Goal: Task Accomplishment & Management: Manage account settings

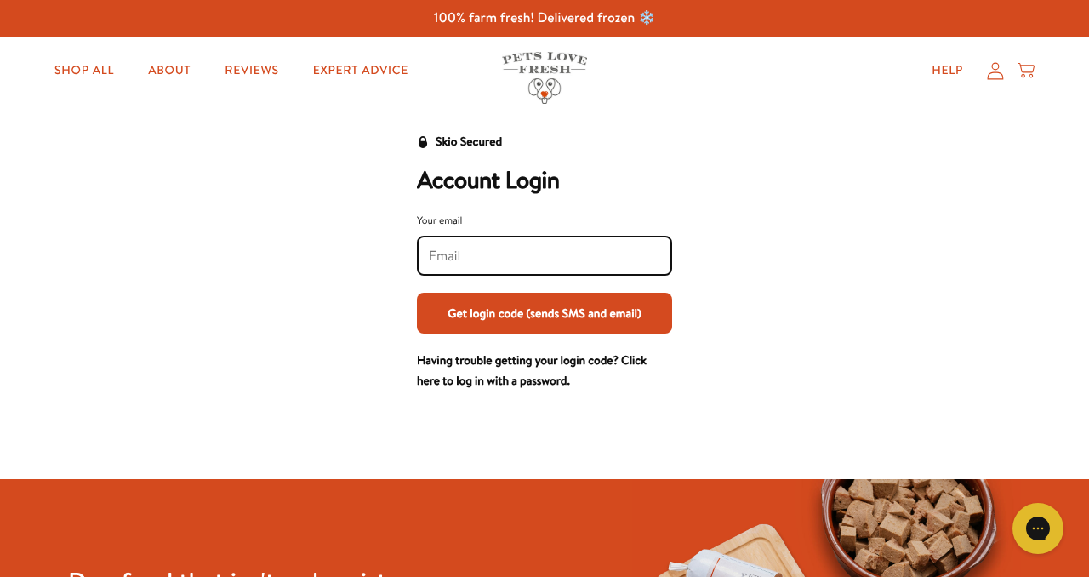
click at [449, 255] on input "Your email" at bounding box center [544, 256] width 231 height 19
type input "[EMAIL_ADDRESS][DOMAIN_NAME]"
click at [417, 293] on button "Get login code (sends SMS and email)" at bounding box center [544, 313] width 255 height 41
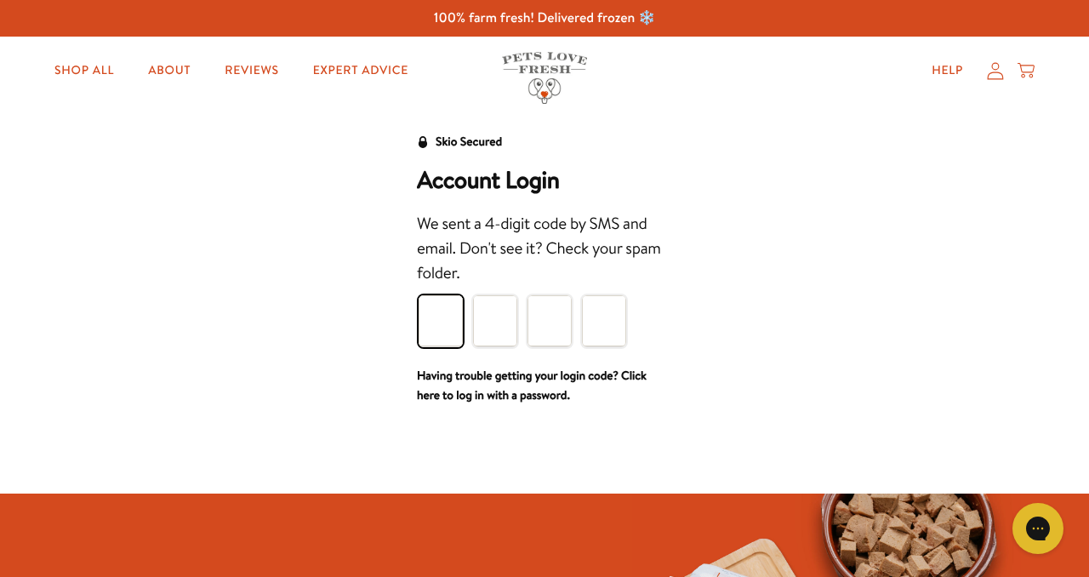
type input "2"
type input "7"
type input "1"
type input "2"
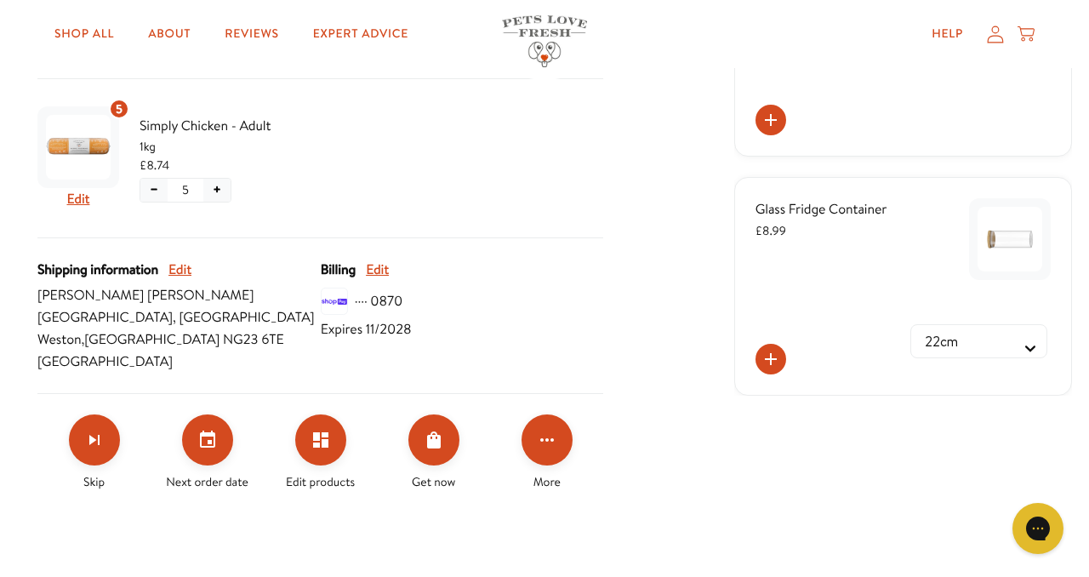
scroll to position [566, 0]
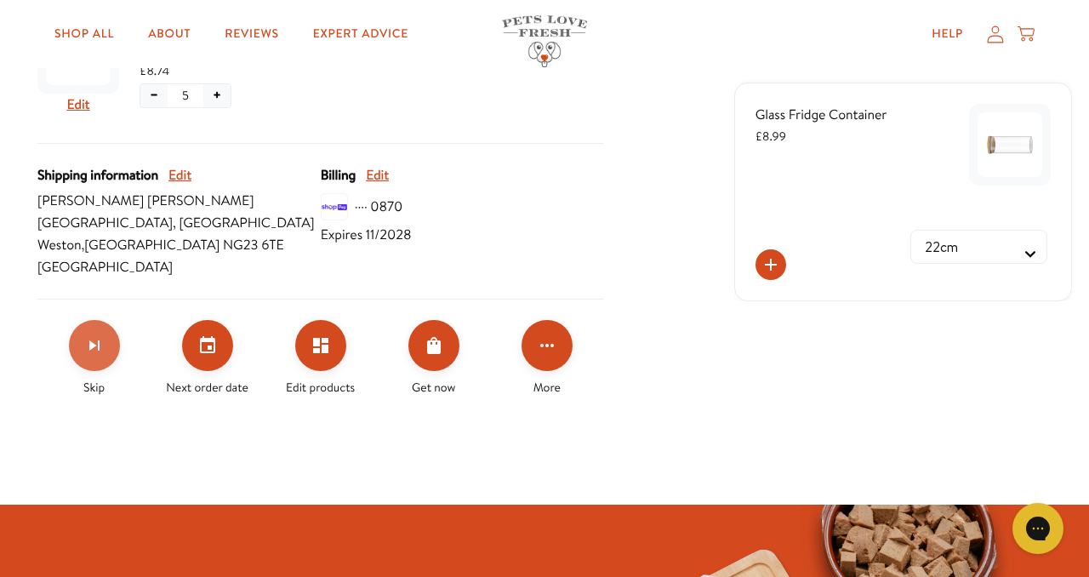
click at [94, 350] on icon "Skip subscription" at bounding box center [94, 345] width 10 height 10
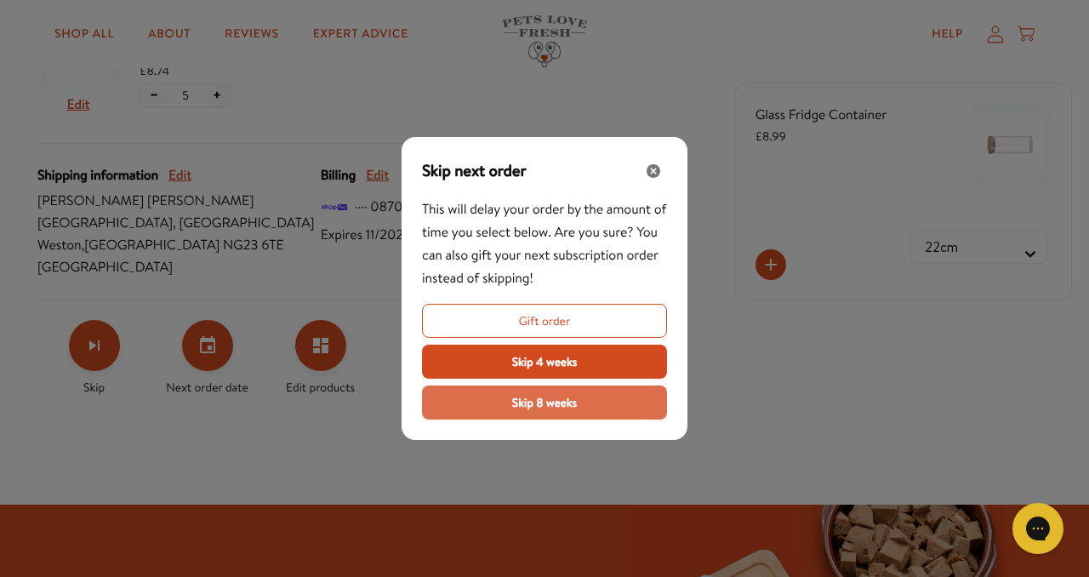
click at [542, 405] on span "Skip 8 weeks" at bounding box center [544, 402] width 65 height 19
